Goal: Transaction & Acquisition: Purchase product/service

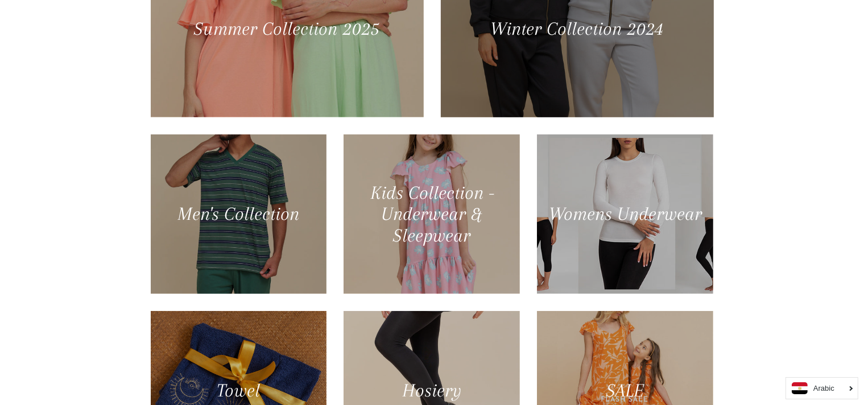
scroll to position [659, 0]
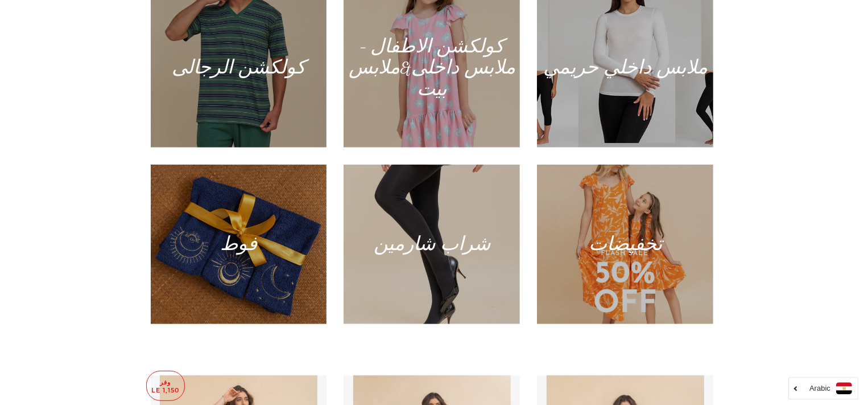
scroll to position [801, 0]
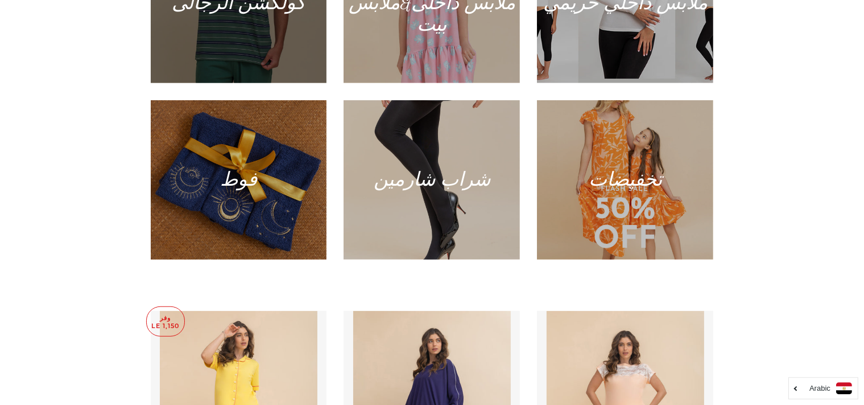
click at [240, 24] on div at bounding box center [239, 3] width 182 height 164
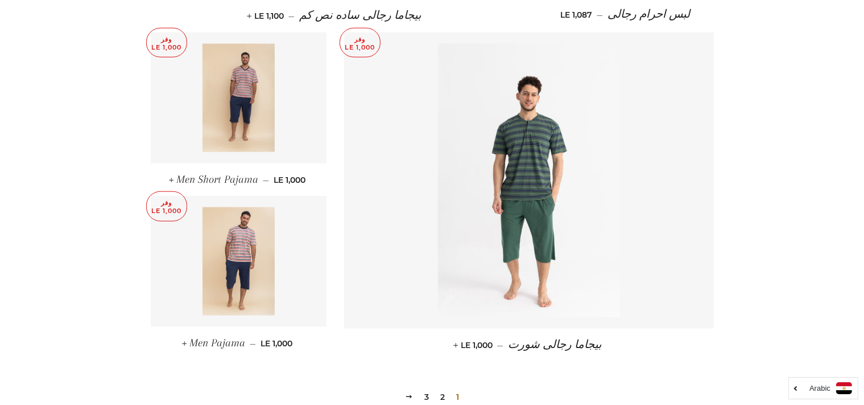
scroll to position [1620, 0]
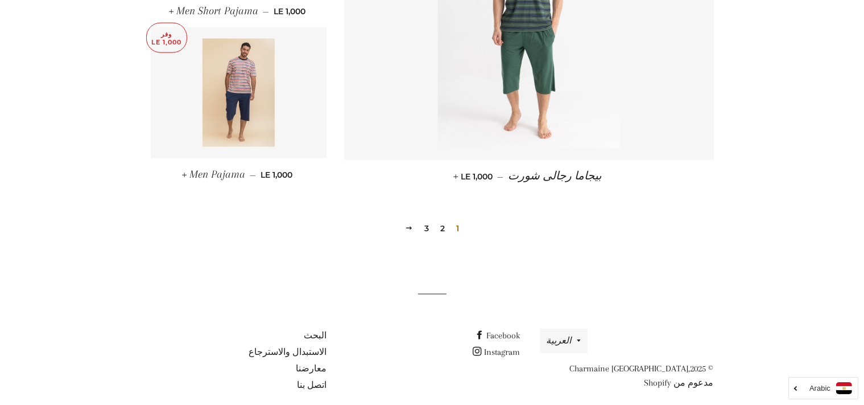
click at [443, 220] on link "2" at bounding box center [443, 228] width 14 height 17
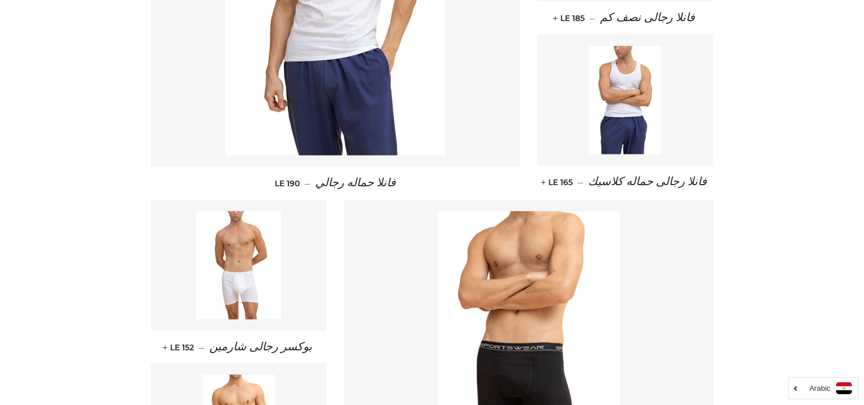
scroll to position [1286, 0]
click at [241, 232] on img at bounding box center [238, 264] width 85 height 108
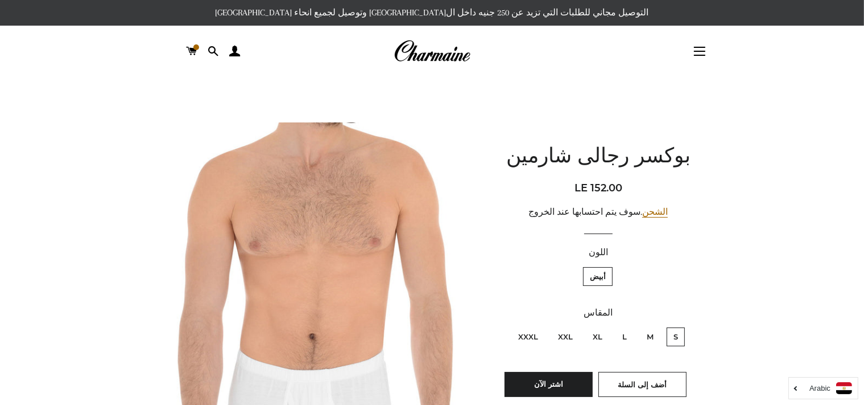
click at [525, 333] on label "XXXL" at bounding box center [529, 336] width 34 height 19
click at [541, 326] on input "XXXL" at bounding box center [541, 325] width 1 height 1
radio input "true"
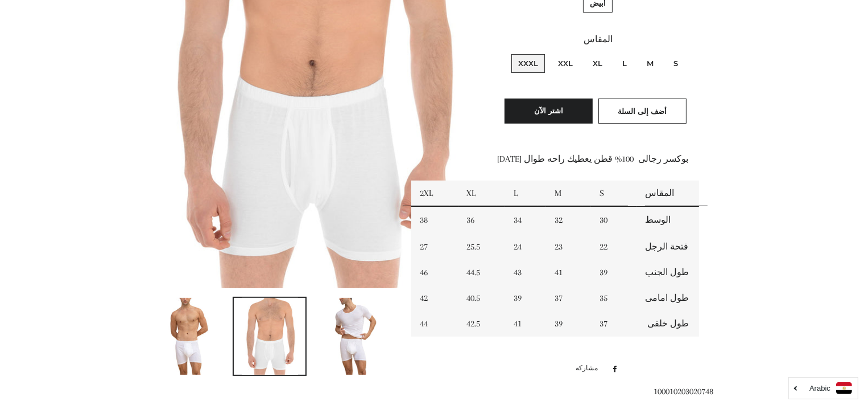
scroll to position [275, 0]
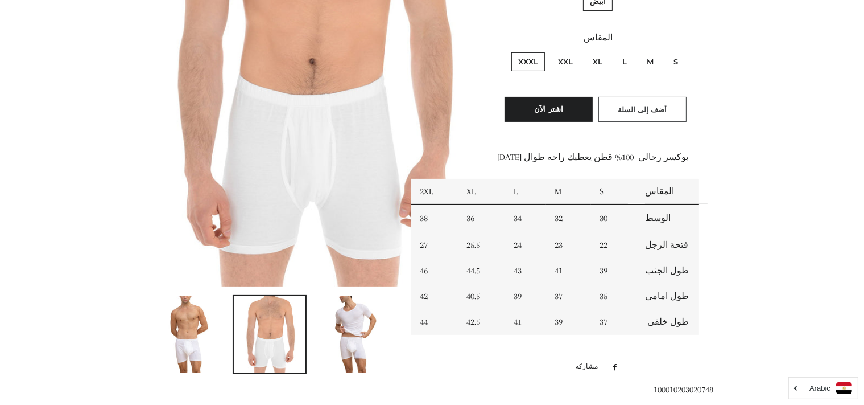
click at [629, 110] on span "أضف إلى السلة" at bounding box center [642, 109] width 49 height 9
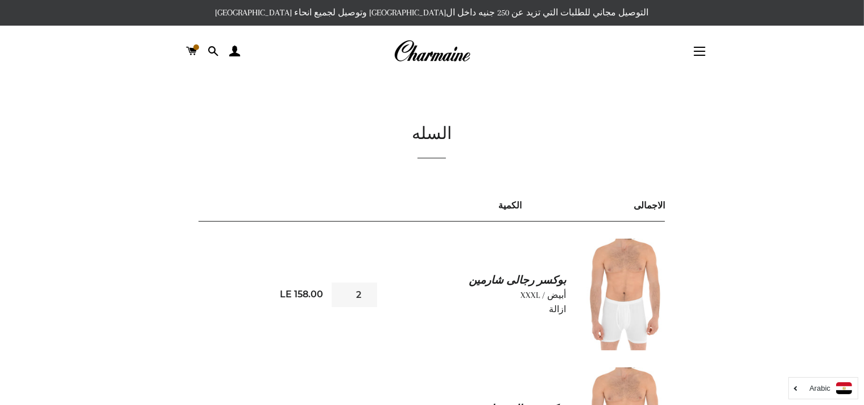
click at [342, 290] on input "2" at bounding box center [355, 294] width 46 height 24
click at [342, 290] on input "3" at bounding box center [355, 294] width 46 height 24
type input "4"
click at [342, 290] on input "4" at bounding box center [355, 294] width 46 height 24
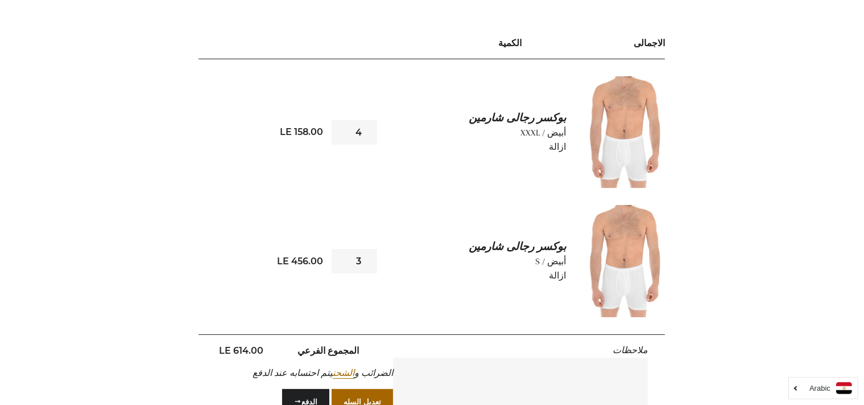
scroll to position [163, 0]
click at [343, 262] on input "2" at bounding box center [355, 260] width 46 height 24
click at [343, 262] on input "1" at bounding box center [355, 260] width 46 height 24
type input "0"
click at [343, 262] on input "0" at bounding box center [355, 260] width 46 height 24
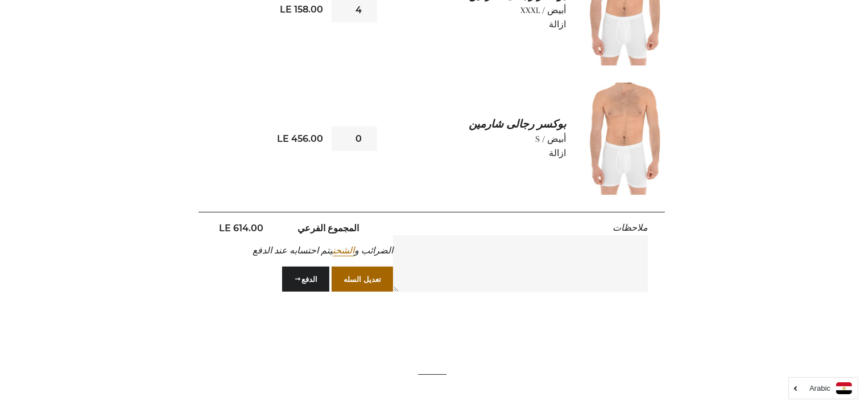
scroll to position [304, 0]
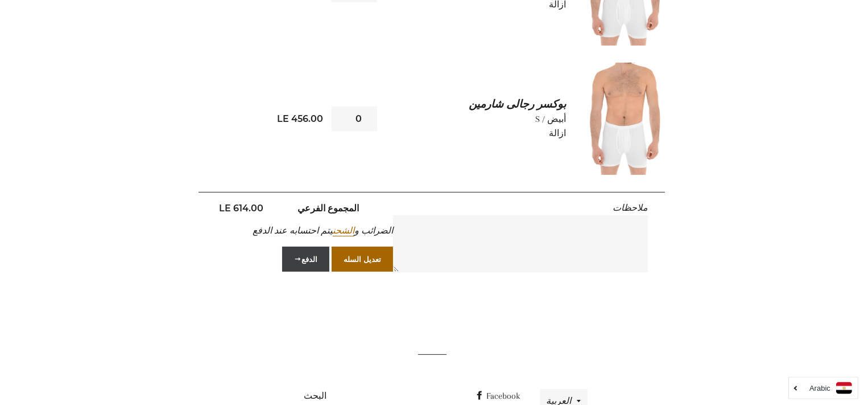
click at [307, 266] on button "الدفع" at bounding box center [305, 258] width 47 height 25
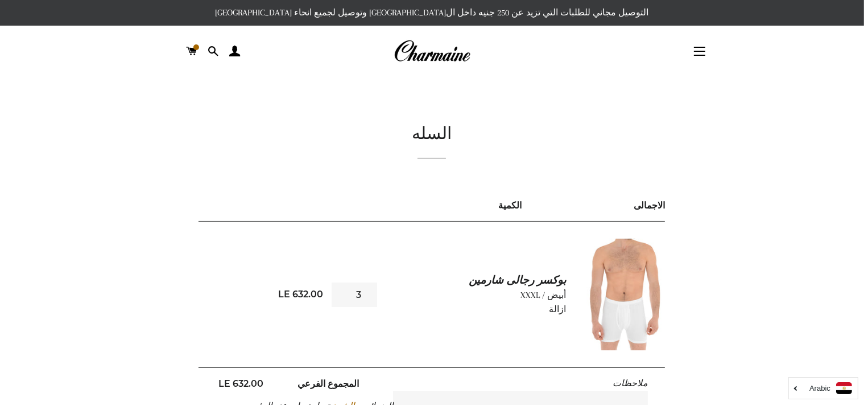
click at [341, 298] on input "3" at bounding box center [355, 294] width 46 height 24
click at [341, 298] on input "2" at bounding box center [355, 294] width 46 height 24
click at [341, 298] on input "1" at bounding box center [355, 294] width 46 height 24
type input "0"
click at [341, 298] on input "0" at bounding box center [355, 294] width 46 height 24
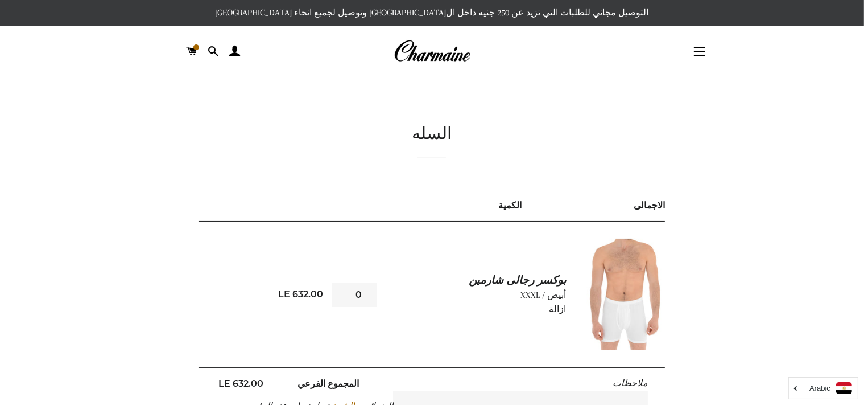
click at [561, 309] on link "ازالة" at bounding box center [557, 309] width 17 height 10
